Goal: Book appointment/travel/reservation

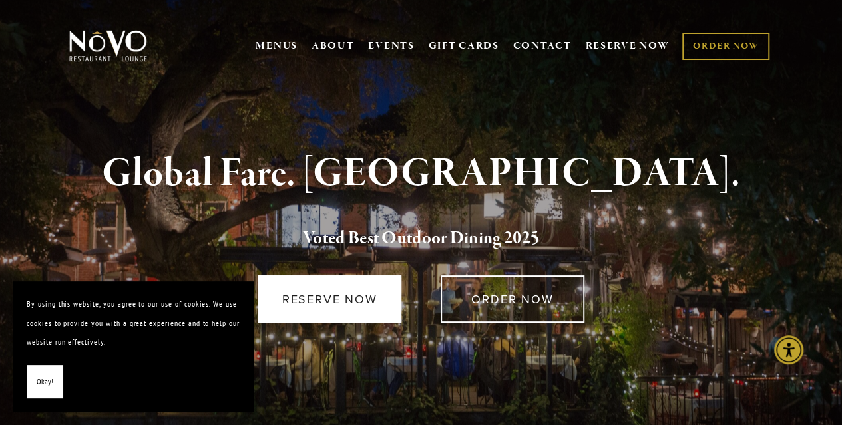
click at [308, 314] on link "RESERVE NOW" at bounding box center [330, 299] width 144 height 47
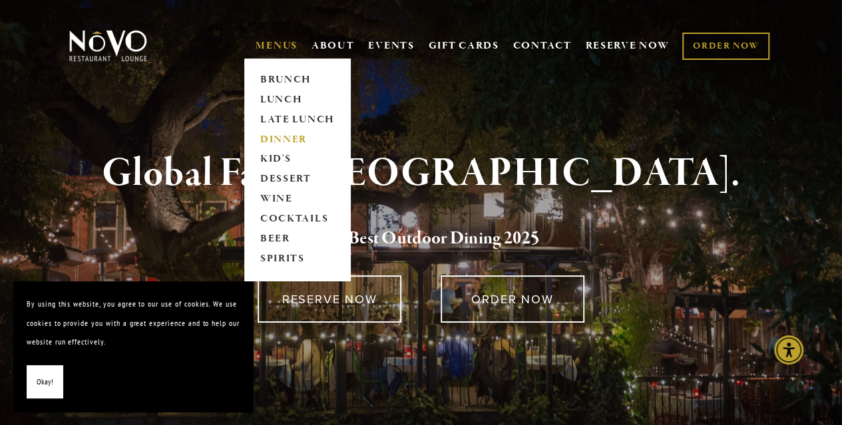
click at [280, 142] on link "DINNER" at bounding box center [297, 140] width 83 height 20
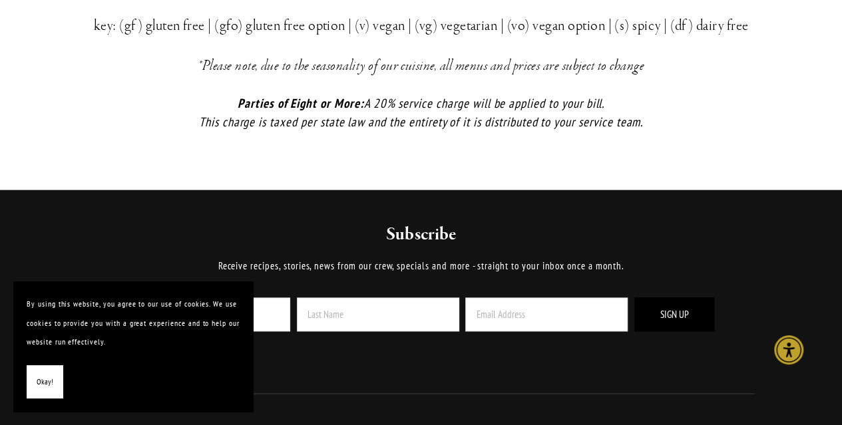
scroll to position [3129, 0]
